Goal: Task Accomplishment & Management: Manage account settings

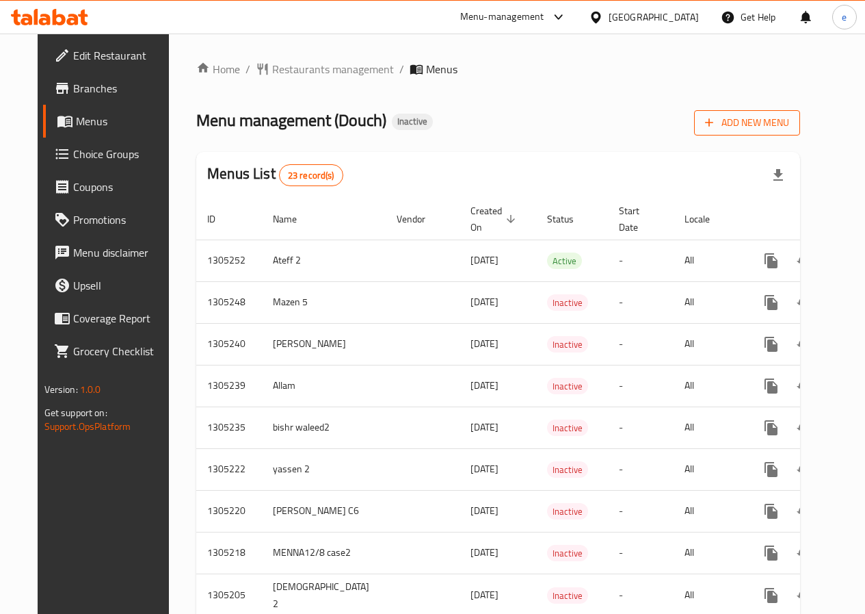
click at [778, 124] on span "Add New Menu" at bounding box center [747, 122] width 84 height 17
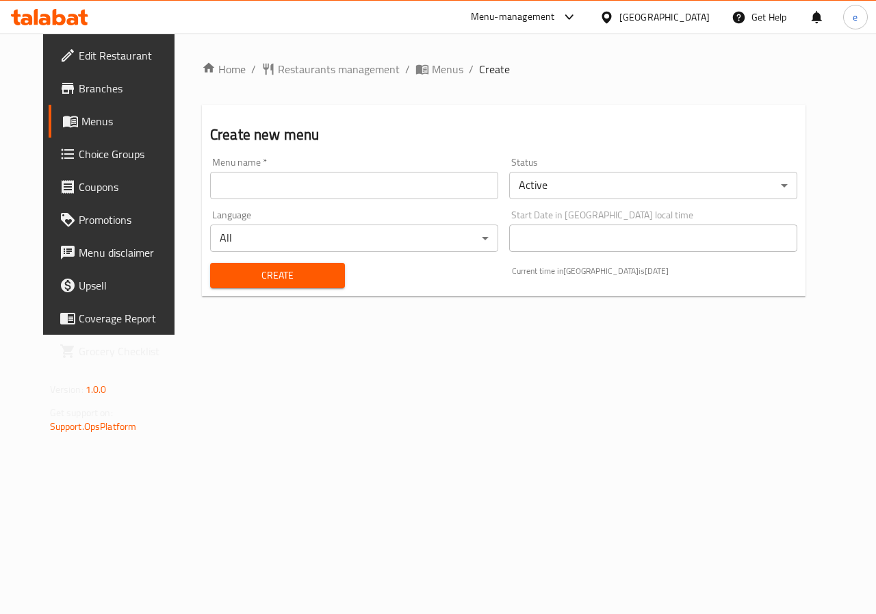
click at [297, 185] on input "text" at bounding box center [354, 185] width 288 height 27
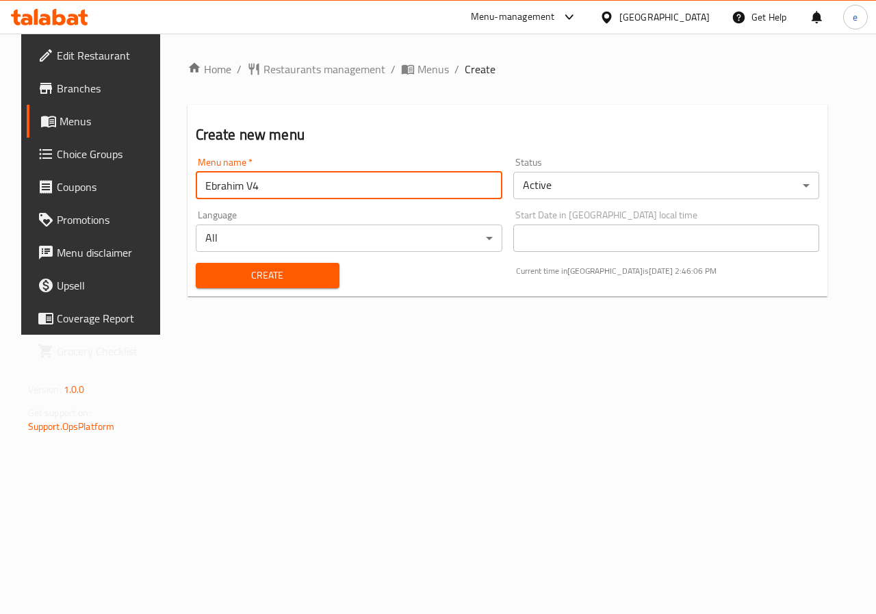
click at [272, 187] on input "Ebrahim V4" at bounding box center [349, 185] width 306 height 27
type input "Ebrahim V6"
click at [292, 272] on span "Create" at bounding box center [268, 275] width 122 height 17
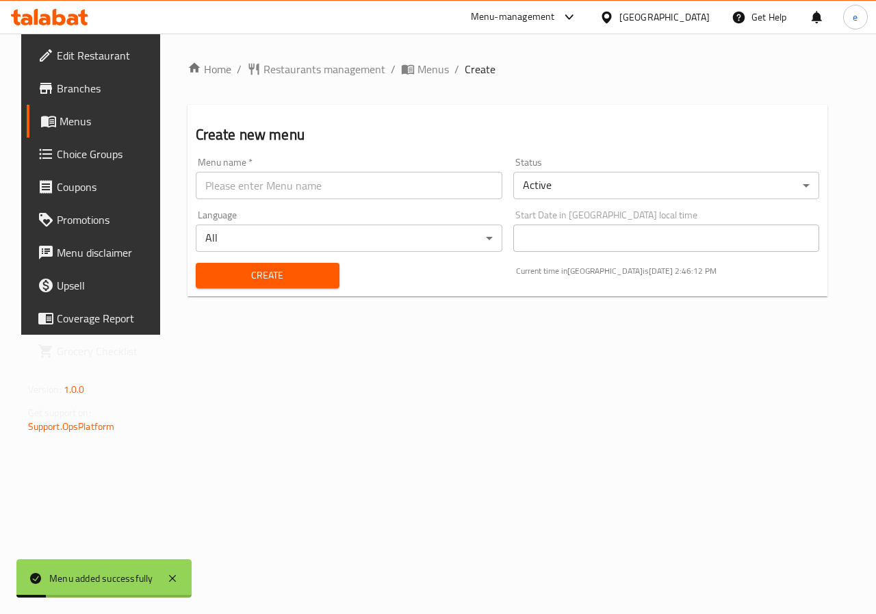
click at [111, 571] on div "Menu added successfully" at bounding box center [101, 578] width 104 height 15
click at [417, 70] on span "Menus" at bounding box center [432, 69] width 31 height 16
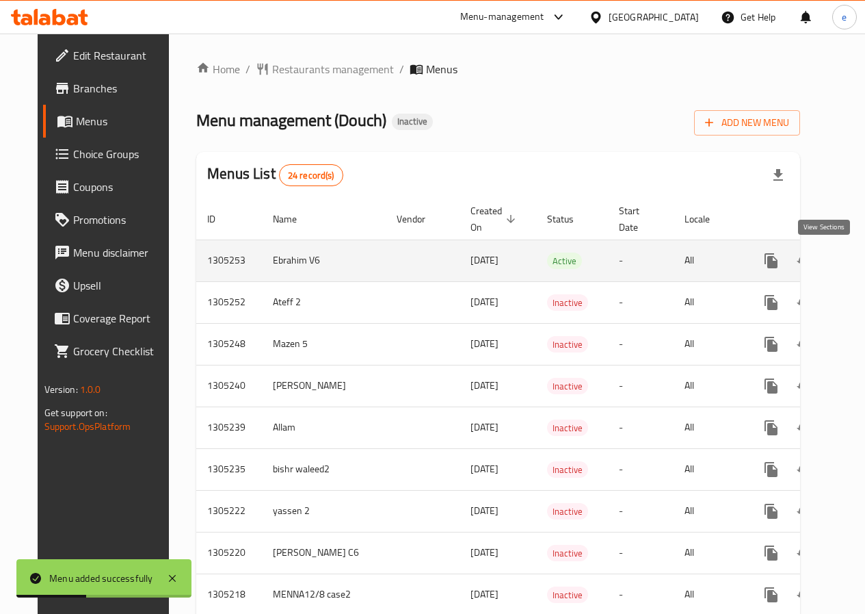
click at [862, 261] on icon "enhanced table" at bounding box center [870, 260] width 16 height 16
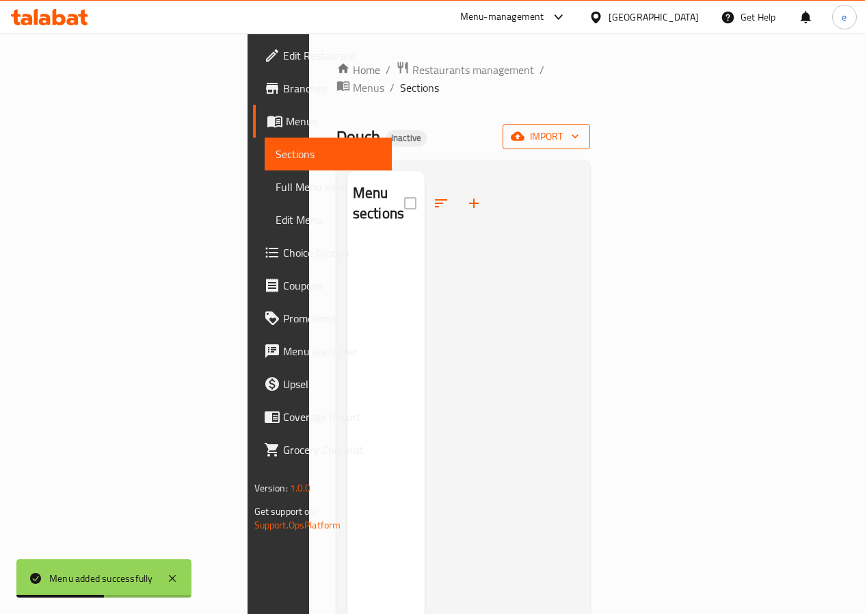
click at [582, 129] on icon "button" at bounding box center [576, 136] width 14 height 14
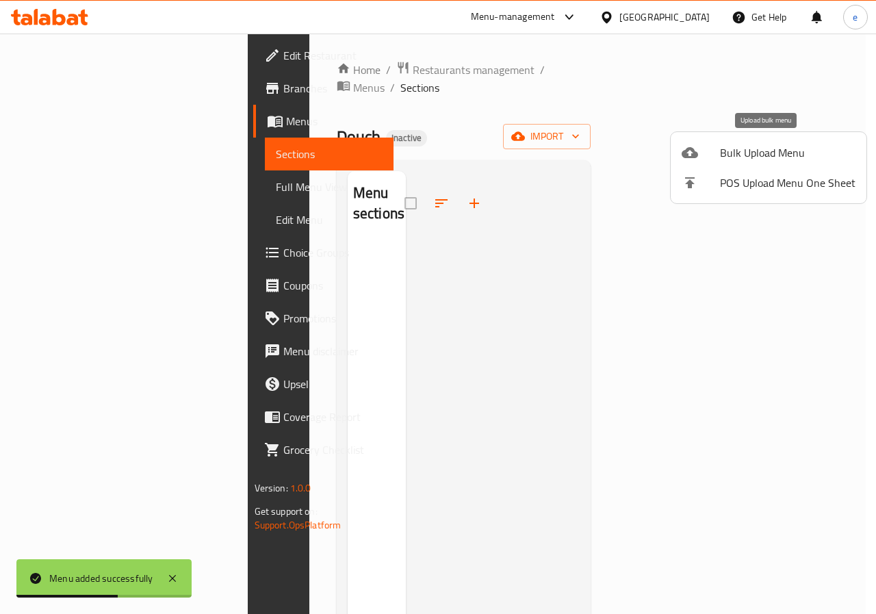
click at [743, 160] on span "Bulk Upload Menu" at bounding box center [787, 152] width 135 height 16
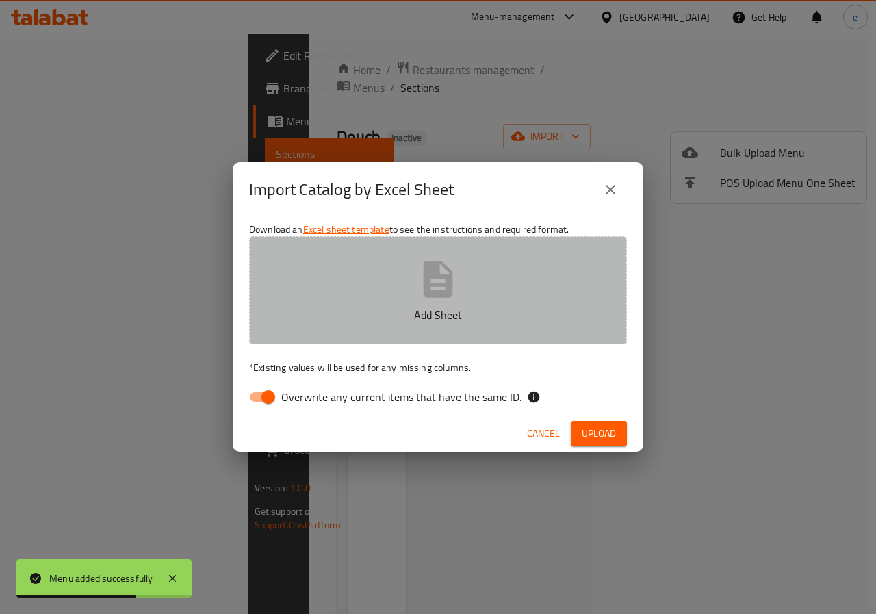
click at [462, 324] on button "Add Sheet" at bounding box center [438, 290] width 378 height 108
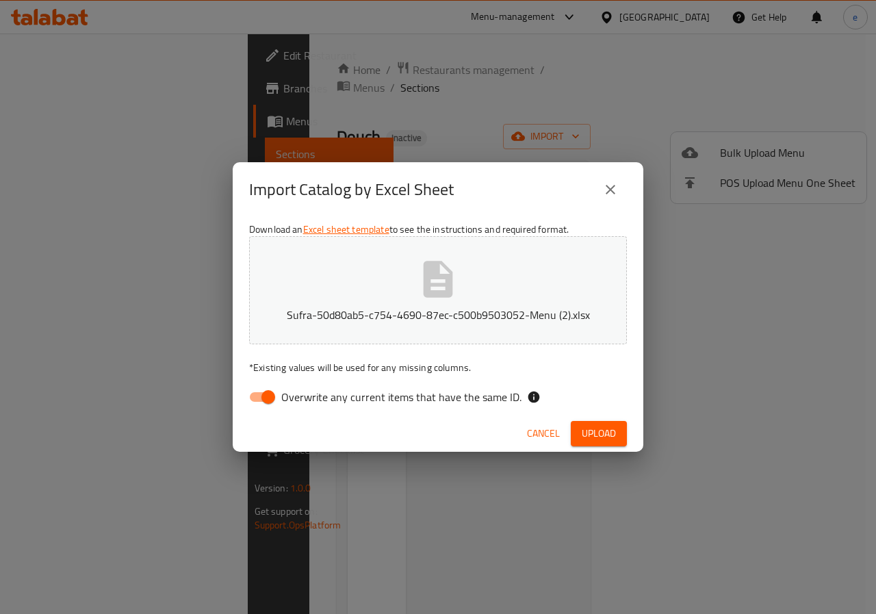
click at [267, 396] on input "Overwrite any current items that have the same ID." at bounding box center [268, 397] width 78 height 26
checkbox input "false"
click at [586, 430] on span "Upload" at bounding box center [599, 433] width 34 height 17
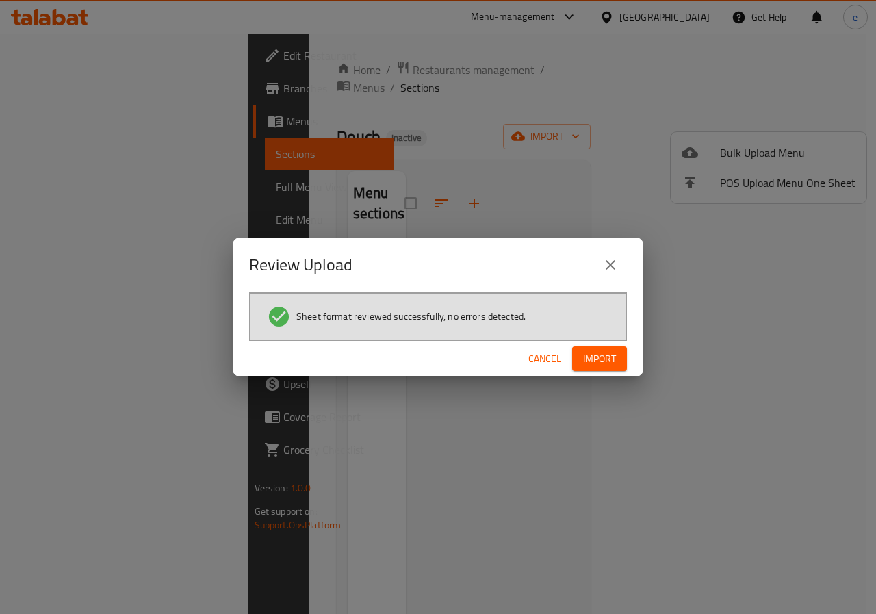
click at [603, 345] on div "Cancel Import" at bounding box center [438, 359] width 410 height 36
click at [601, 350] on span "Import" at bounding box center [599, 358] width 33 height 17
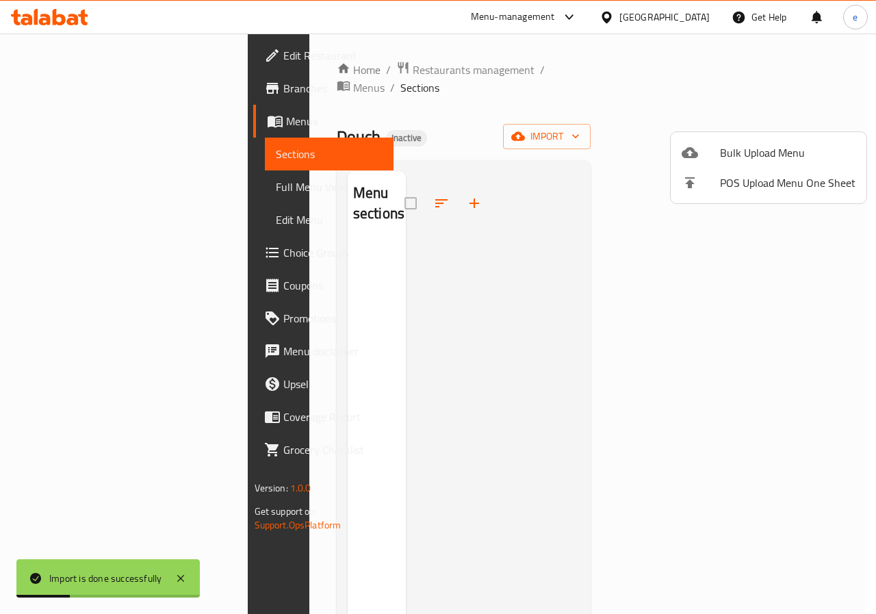
click at [58, 117] on div at bounding box center [438, 307] width 876 height 614
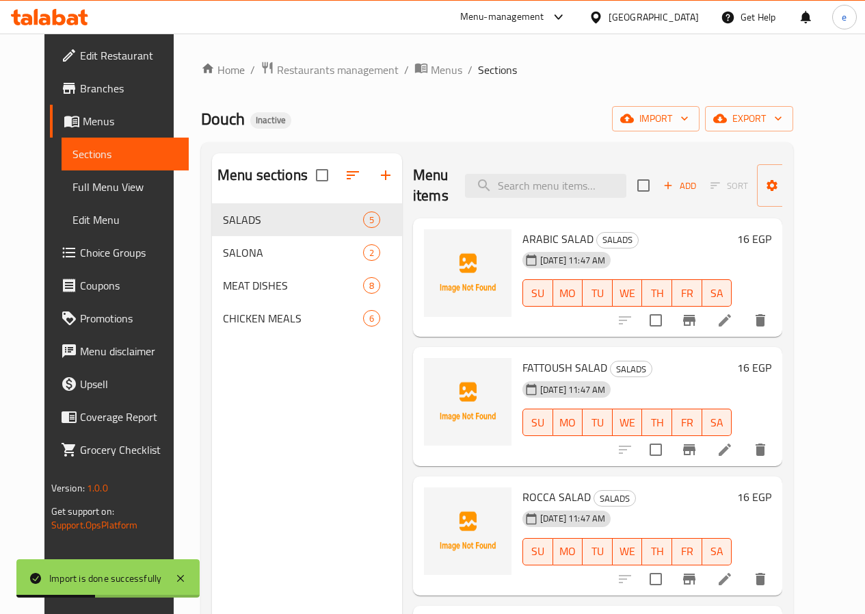
click at [73, 185] on span "Full Menu View" at bounding box center [125, 187] width 105 height 16
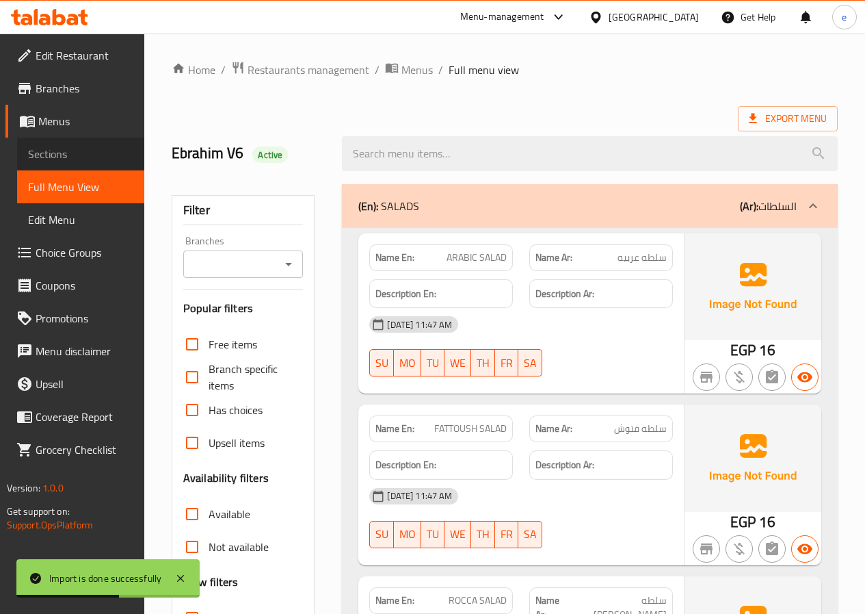
click at [57, 162] on span "Sections" at bounding box center [80, 154] width 105 height 16
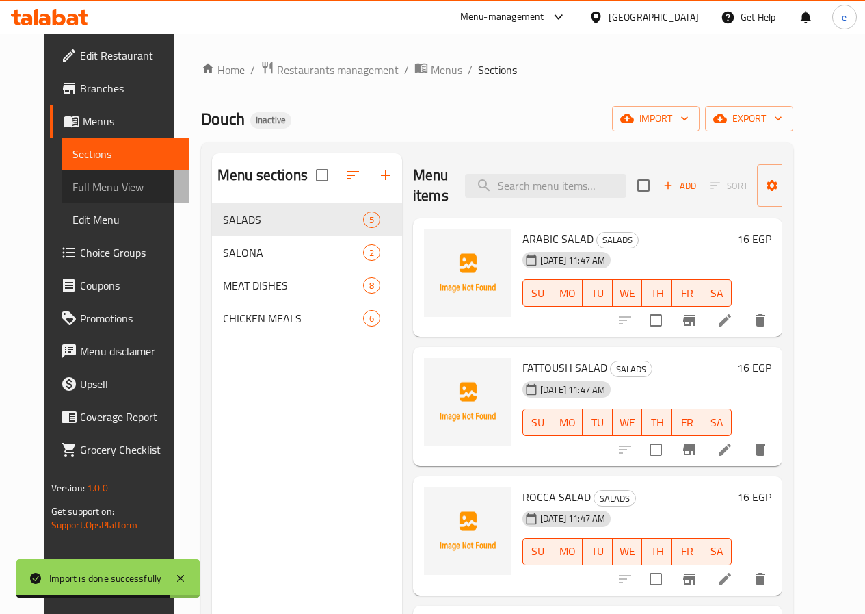
click at [73, 179] on span "Full Menu View" at bounding box center [125, 187] width 105 height 16
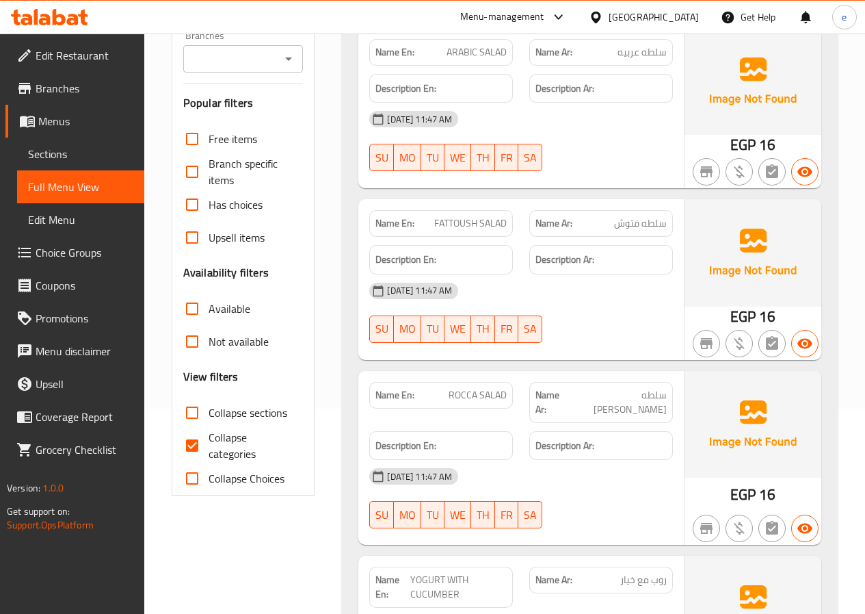
click at [226, 447] on span "Collapse categories" at bounding box center [251, 445] width 84 height 33
click at [209, 447] on input "Collapse categories" at bounding box center [192, 445] width 33 height 33
checkbox input "false"
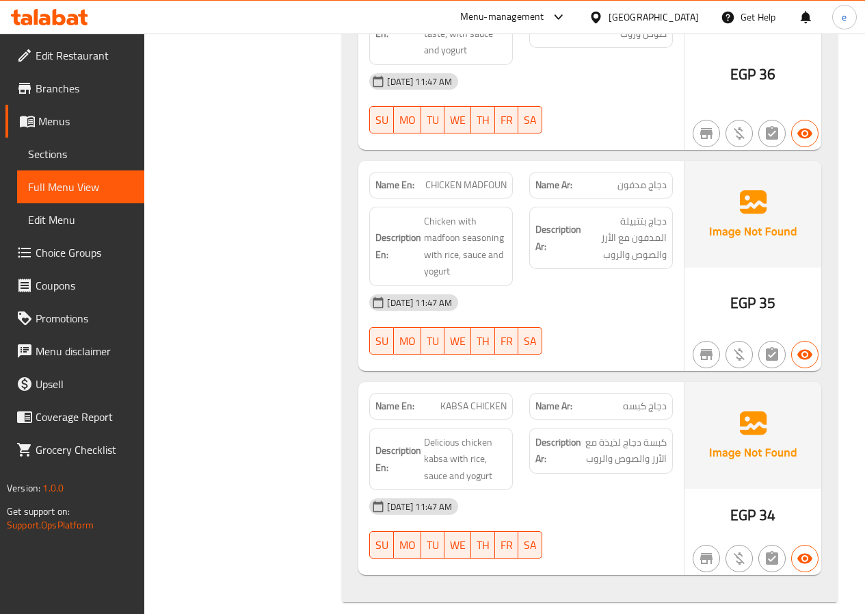
scroll to position [4143, 0]
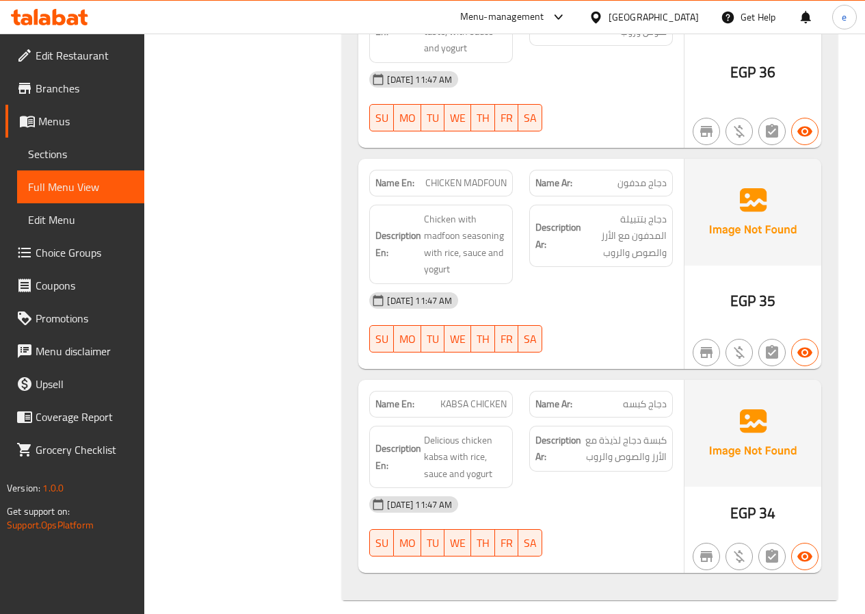
click at [41, 152] on span "Sections" at bounding box center [80, 154] width 105 height 16
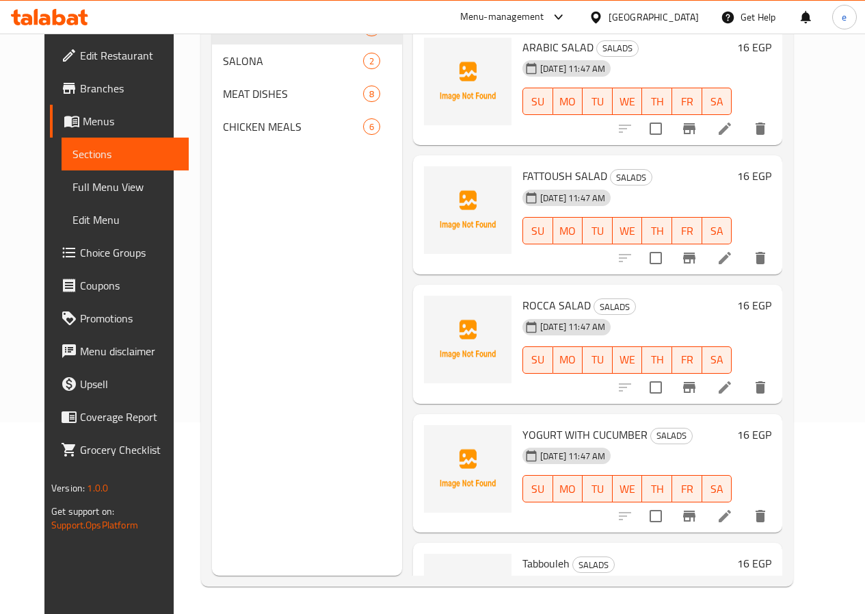
scroll to position [192, 0]
click at [83, 127] on span "Menus" at bounding box center [130, 121] width 95 height 16
